Goal: Register for event/course

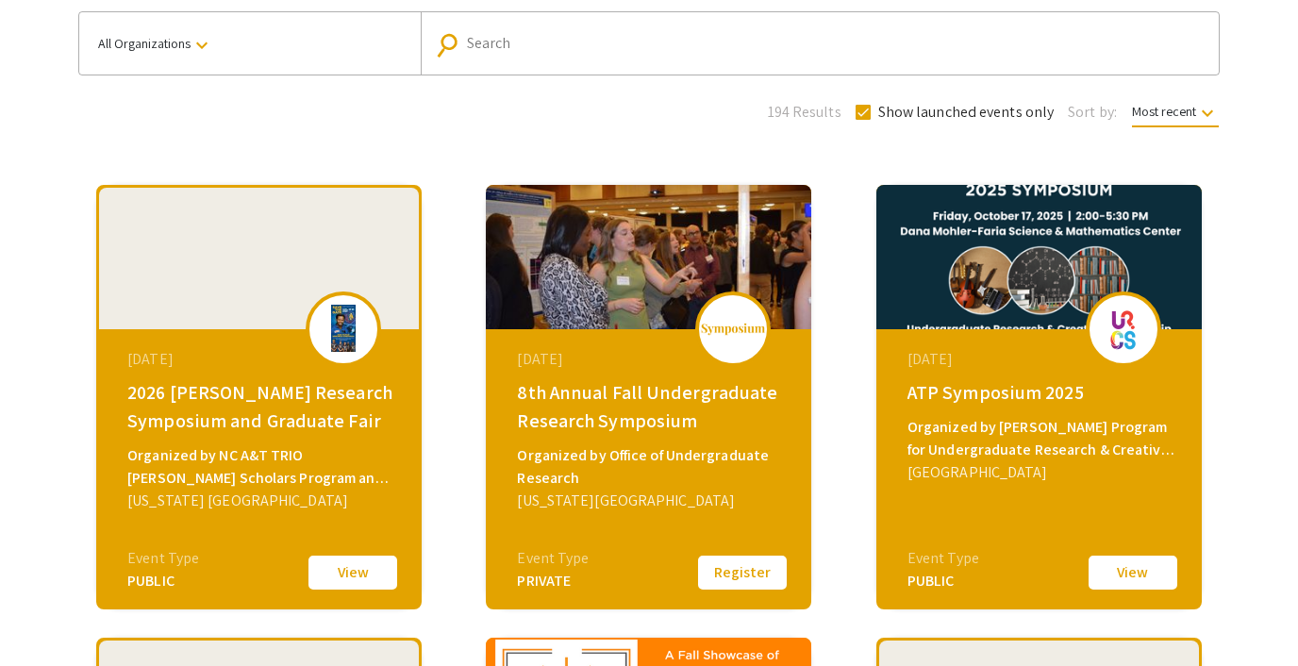
scroll to position [143, 0]
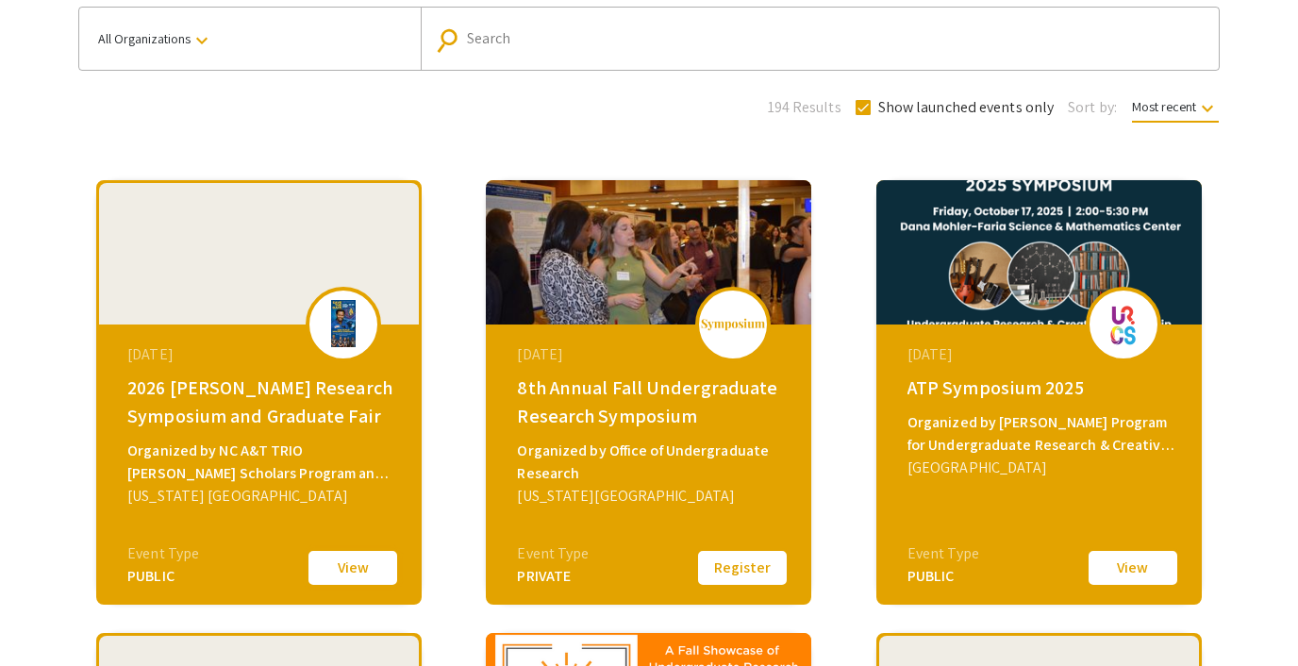
click at [339, 573] on button "View" at bounding box center [353, 568] width 94 height 40
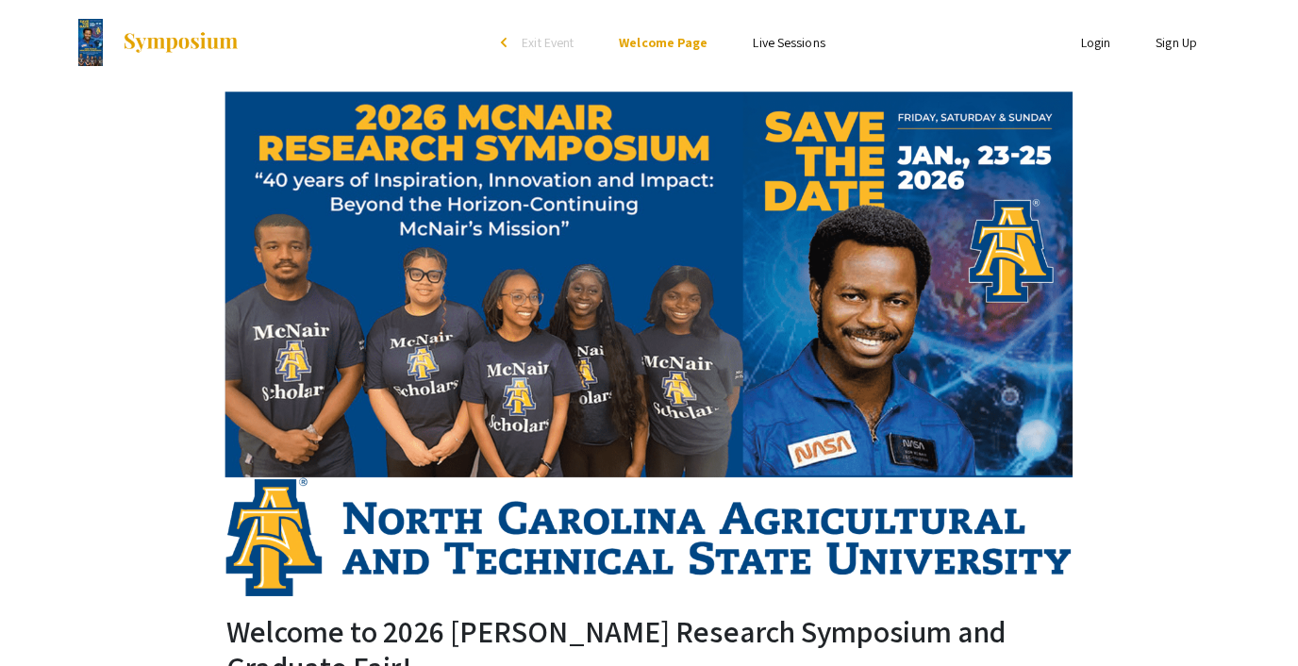
click at [762, 37] on link "Live Sessions" at bounding box center [789, 42] width 72 height 17
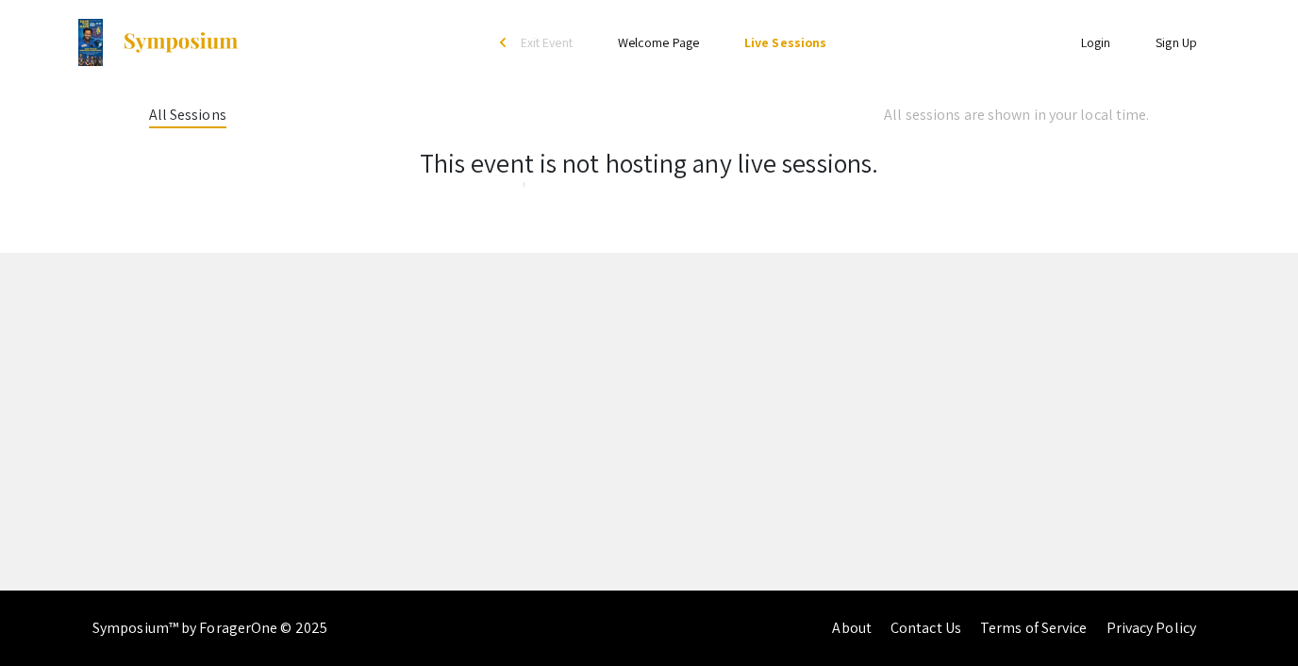
click at [665, 42] on link "Welcome Page" at bounding box center [658, 42] width 81 height 17
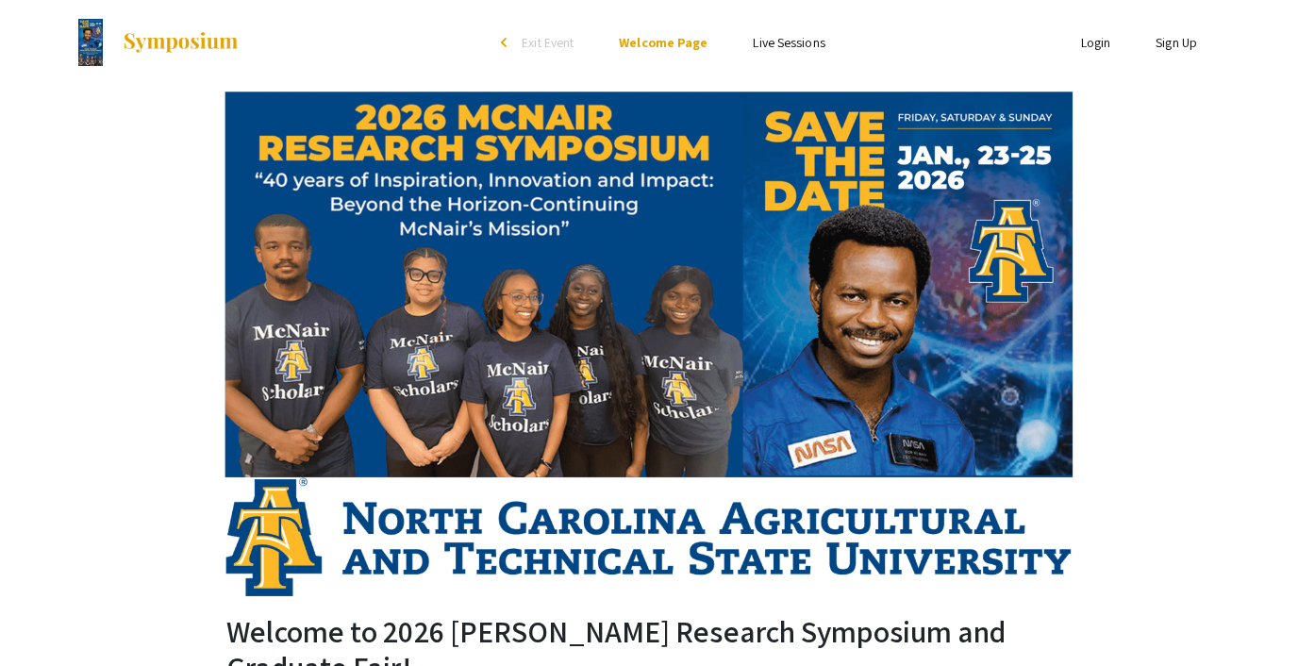
click at [547, 43] on span "Exit Event" at bounding box center [548, 42] width 52 height 17
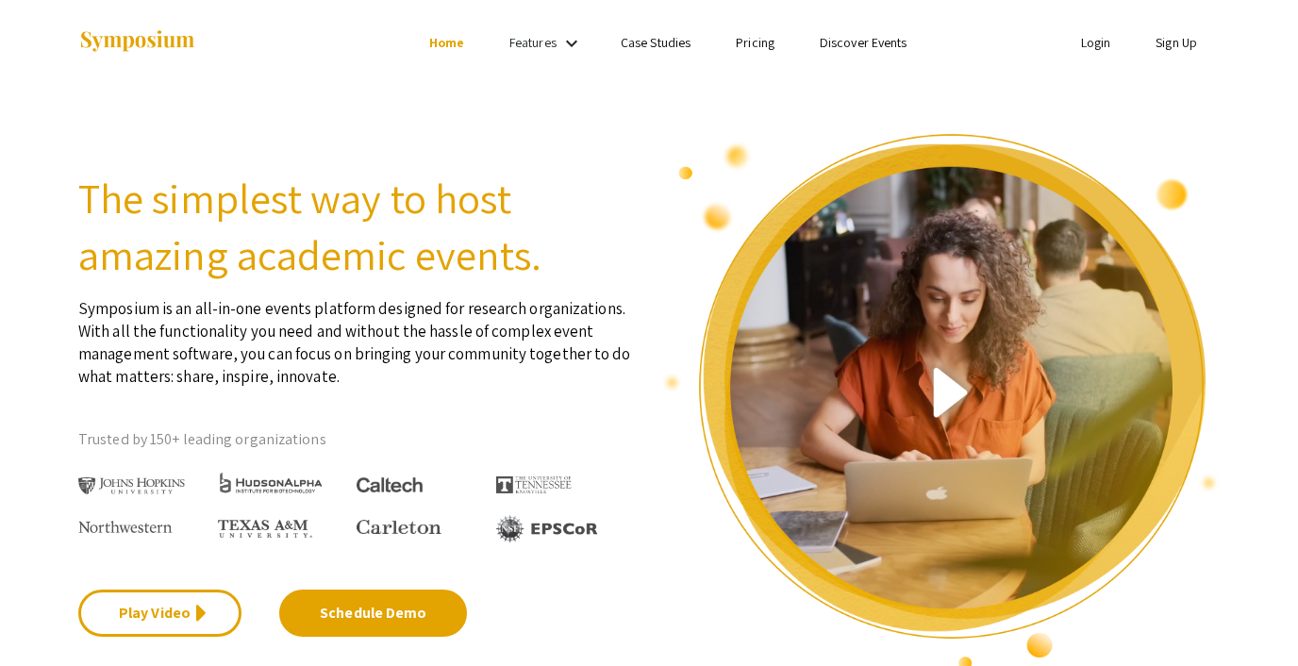
click at [656, 41] on link "Case Studies" at bounding box center [656, 42] width 70 height 17
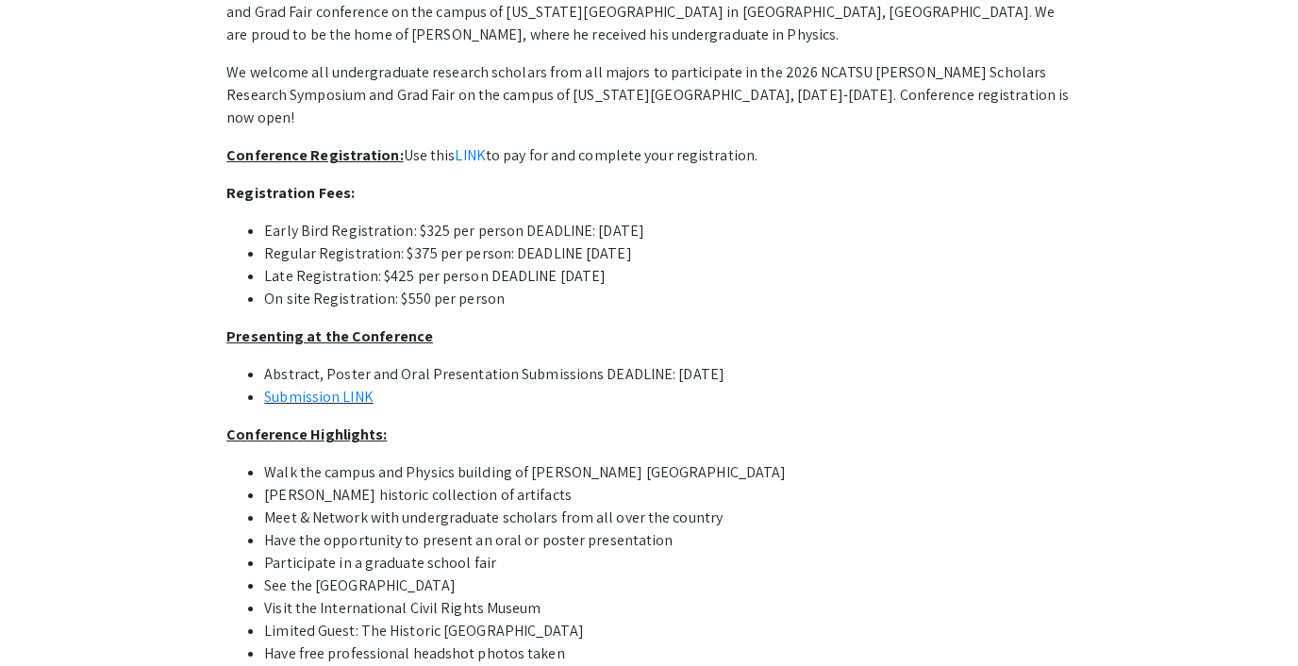
scroll to position [774, 0]
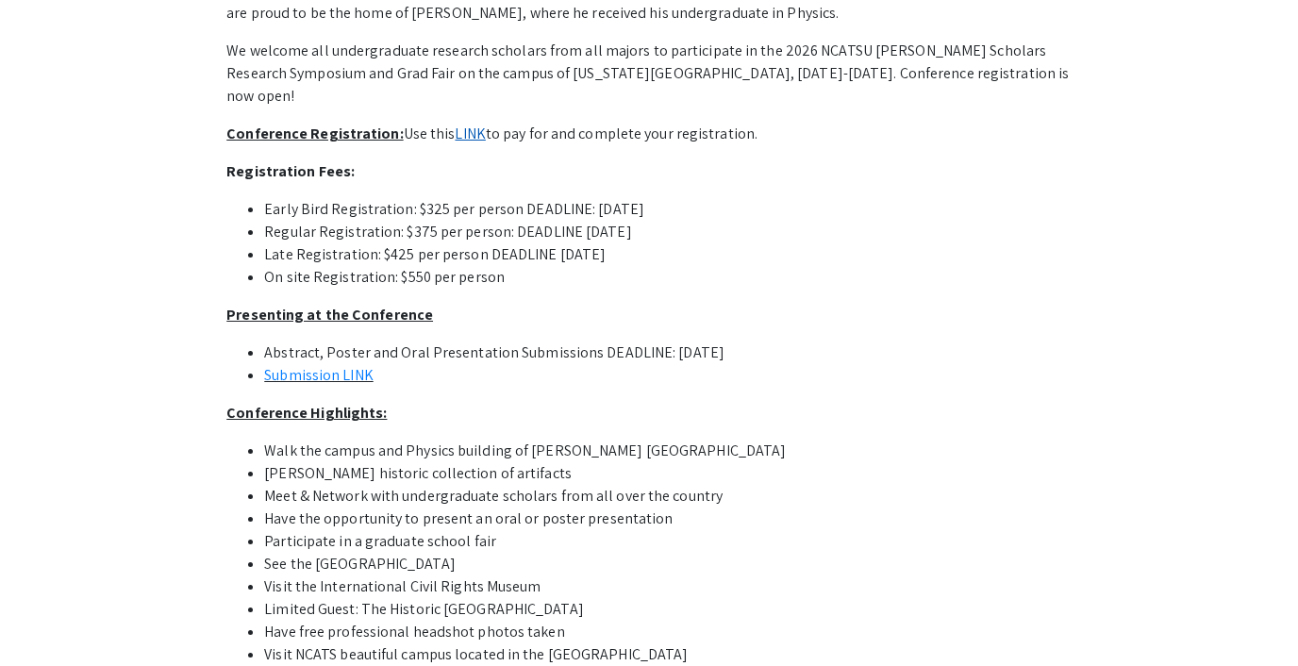
click at [457, 135] on link "LINK" at bounding box center [470, 134] width 30 height 20
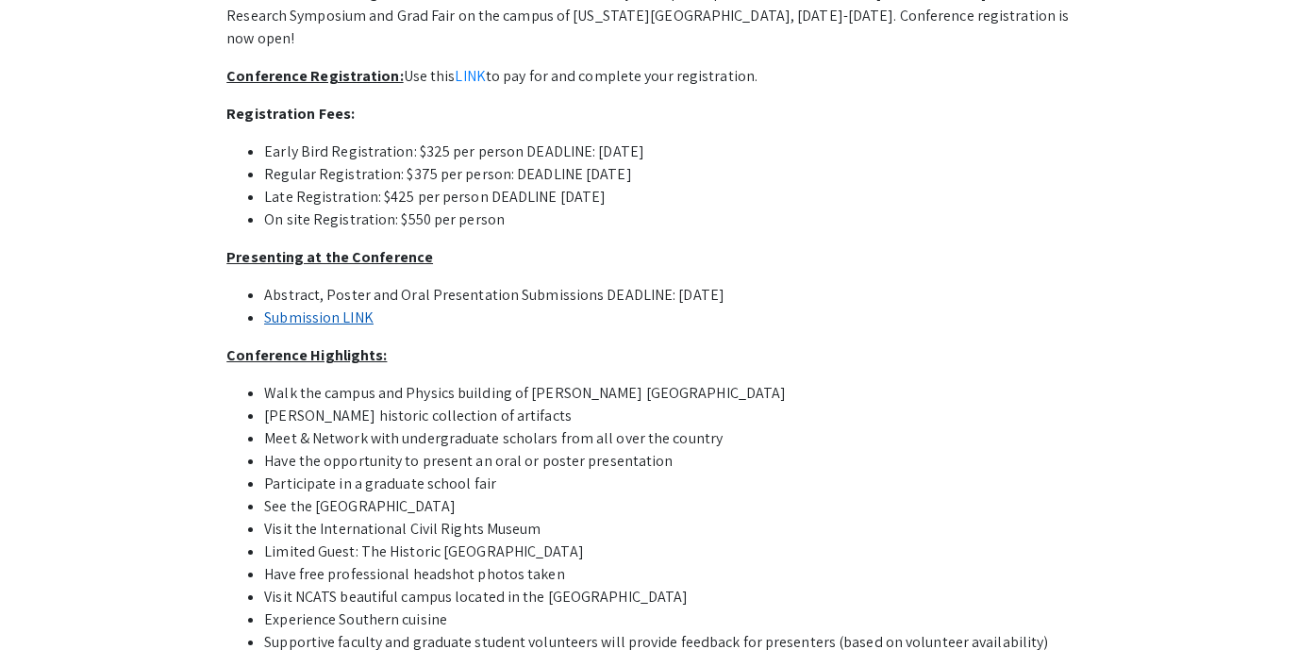
click at [338, 314] on link "Submission LINK" at bounding box center [318, 318] width 109 height 20
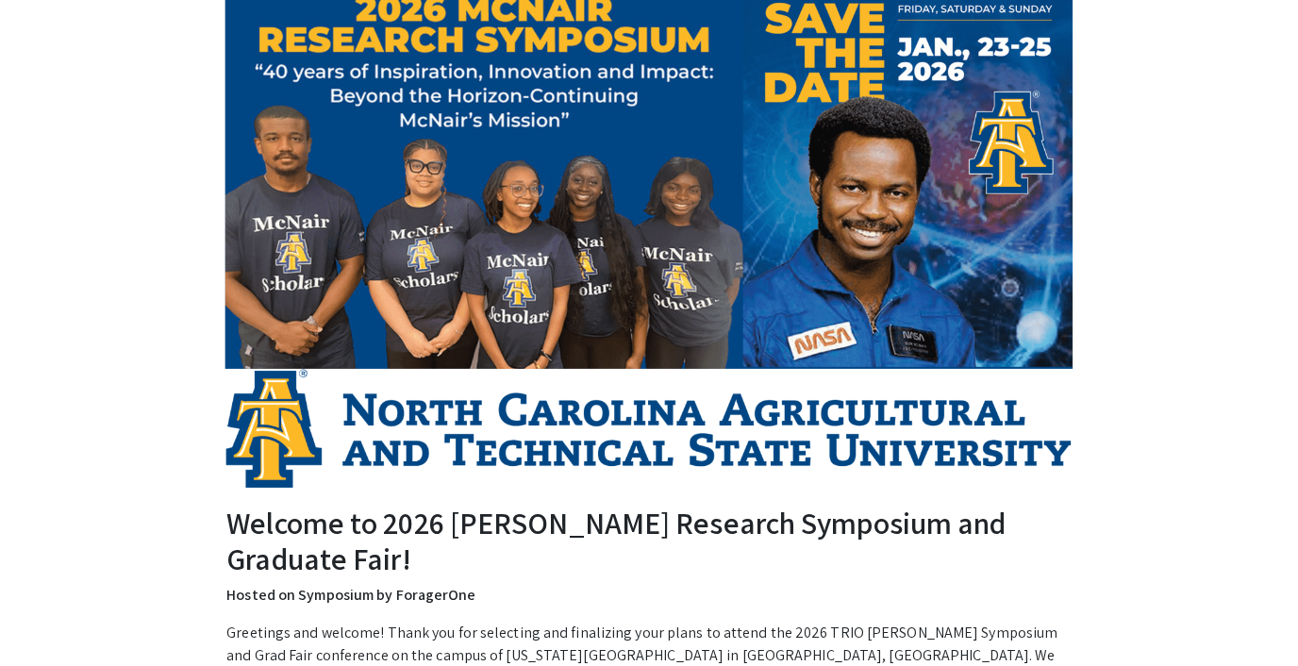
scroll to position [0, 0]
